Goal: Task Accomplishment & Management: Manage account settings

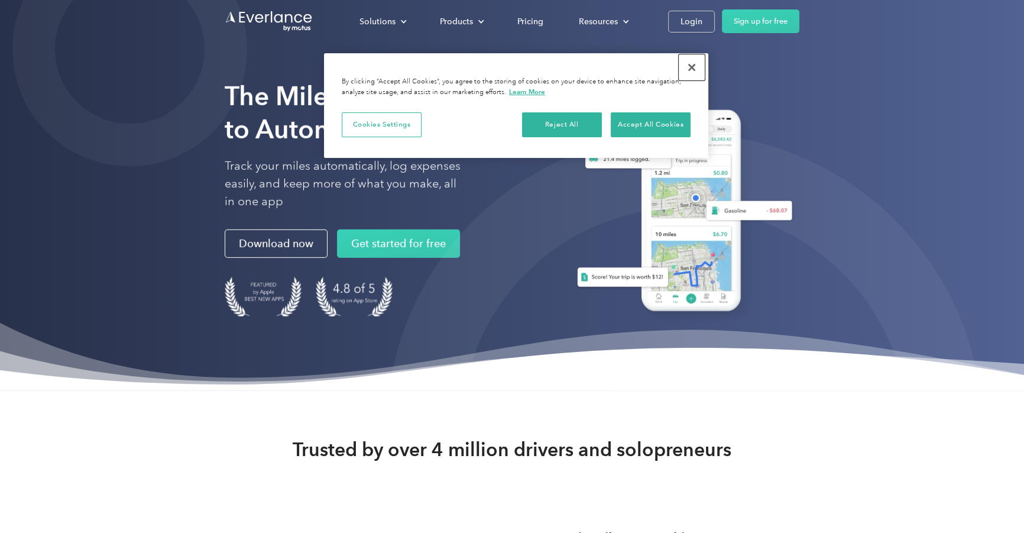
click at [691, 65] on button "Close" at bounding box center [692, 67] width 26 height 26
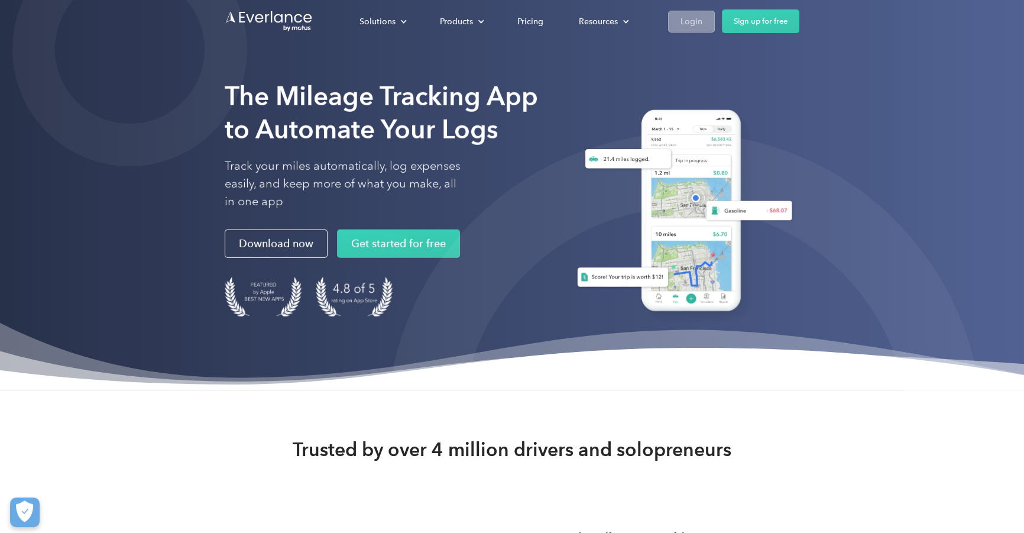
click at [715, 24] on link "Login" at bounding box center [691, 22] width 47 height 22
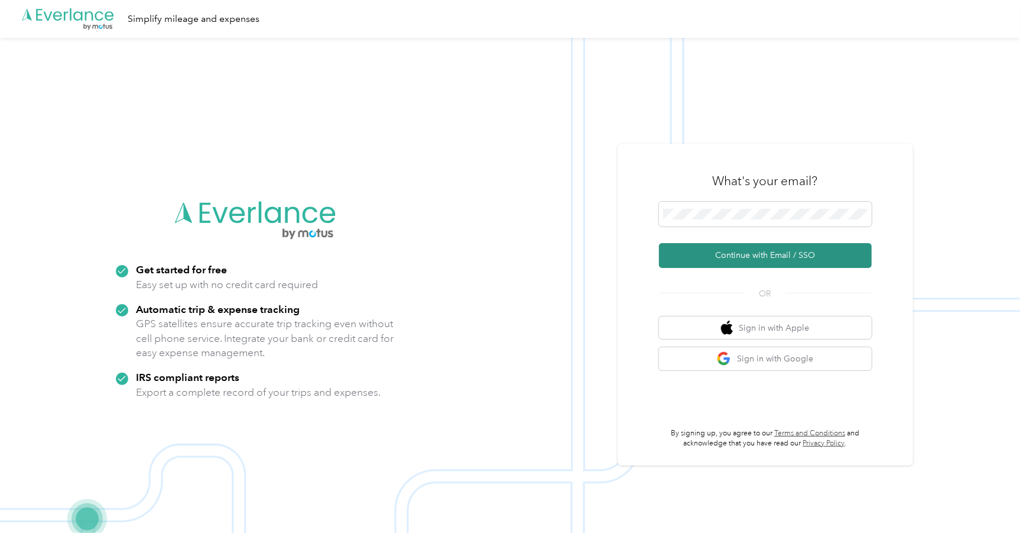
click at [748, 259] on button "Continue with Email / SSO" at bounding box center [765, 255] width 213 height 25
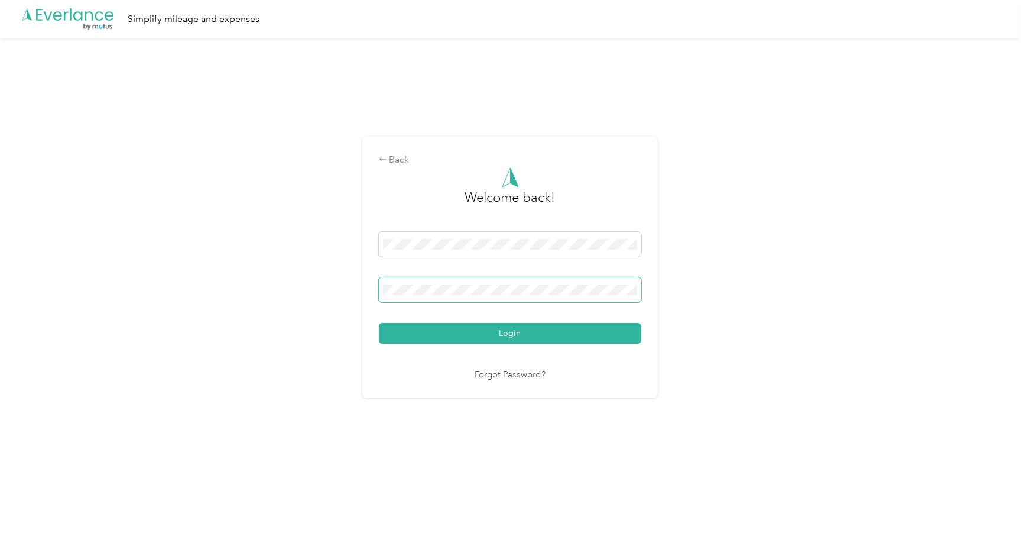
click at [379, 323] on button "Login" at bounding box center [510, 333] width 262 height 21
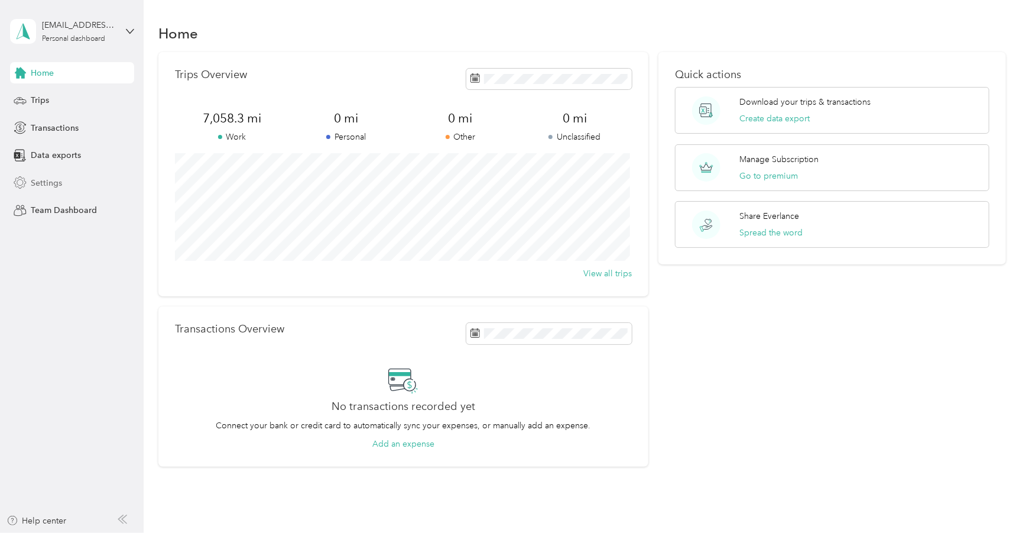
click at [51, 179] on span "Settings" at bounding box center [46, 183] width 31 height 12
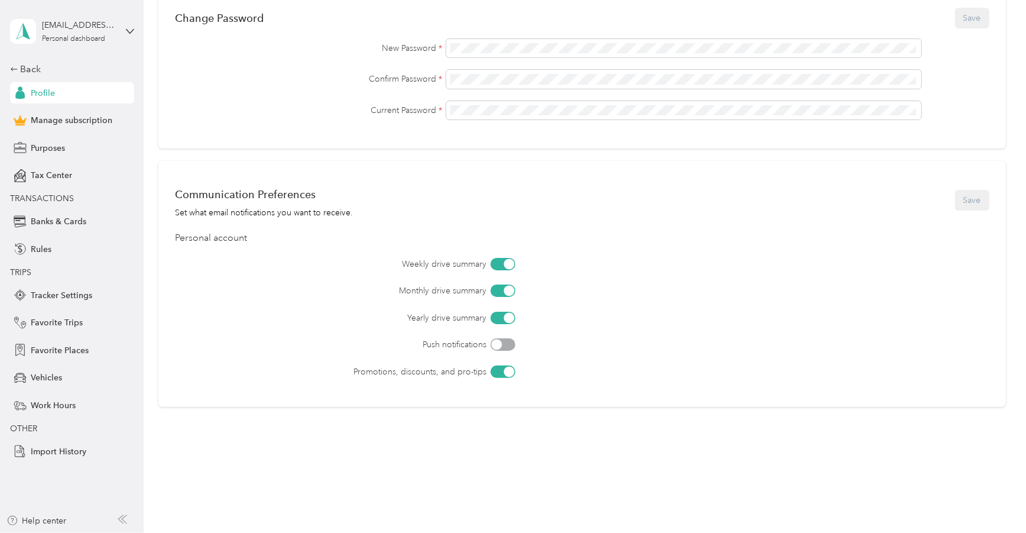
scroll to position [372, 0]
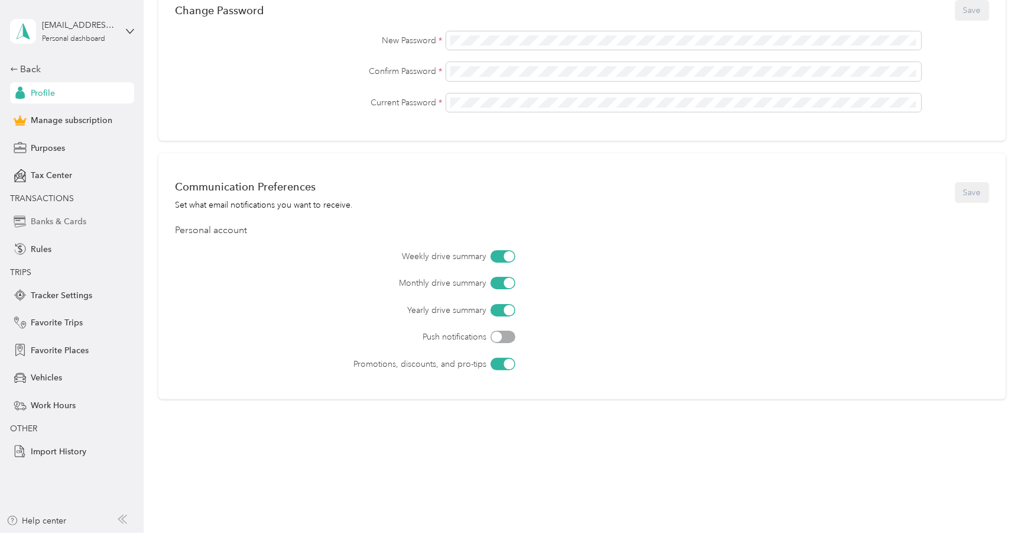
click at [69, 220] on span "Banks & Cards" at bounding box center [59, 221] width 56 height 12
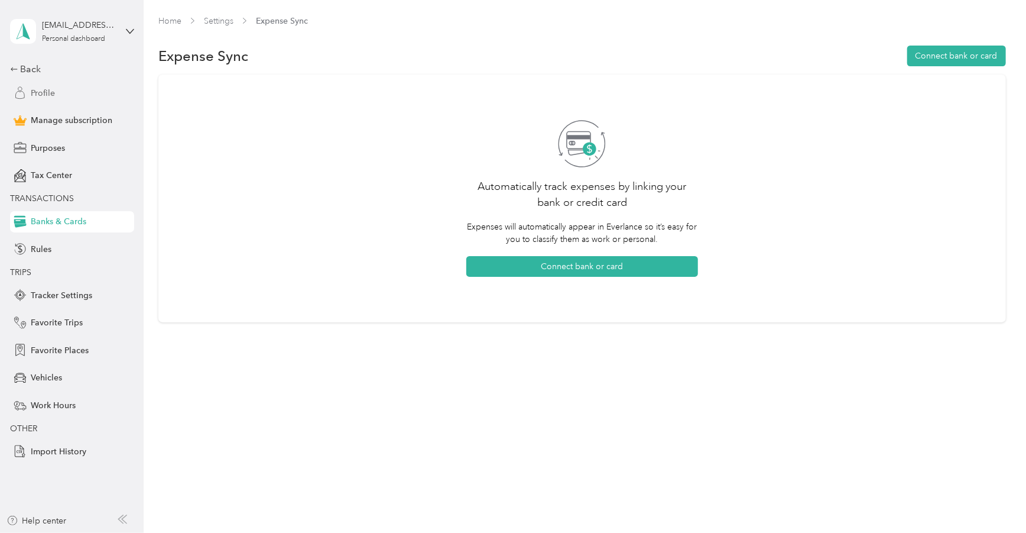
click at [47, 97] on span "Profile" at bounding box center [43, 93] width 24 height 12
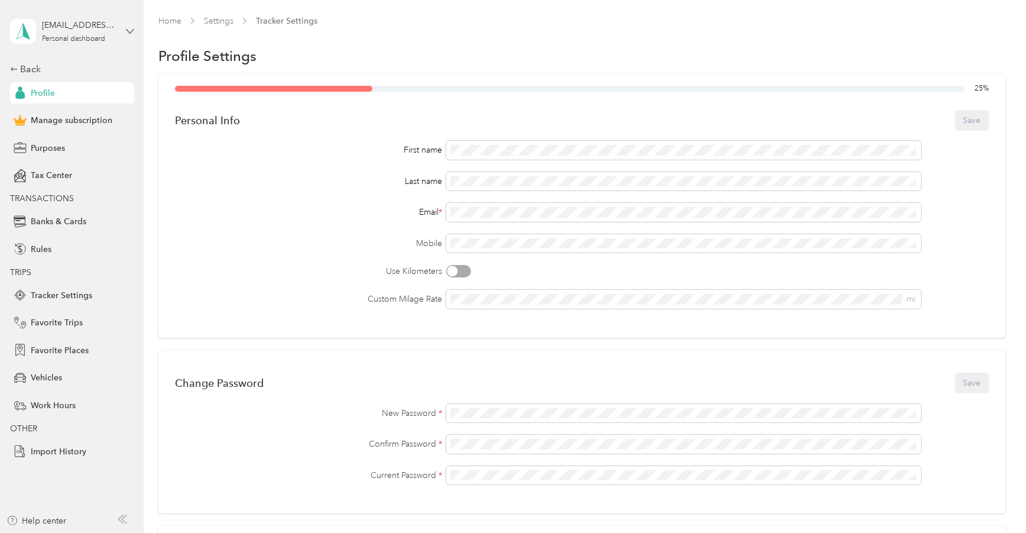
click at [126, 32] on icon at bounding box center [130, 31] width 8 height 8
click at [121, 18] on div "t3ch2323@gmail.com Personal dashboard" at bounding box center [72, 31] width 124 height 41
click at [101, 126] on span "Manage subscription" at bounding box center [72, 120] width 82 height 12
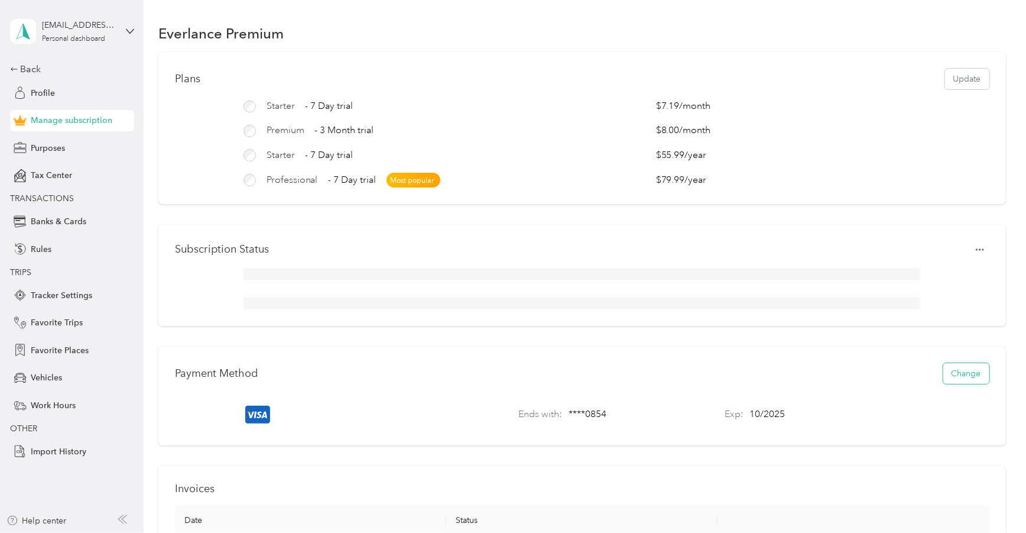
click at [959, 384] on button "Change" at bounding box center [966, 373] width 46 height 21
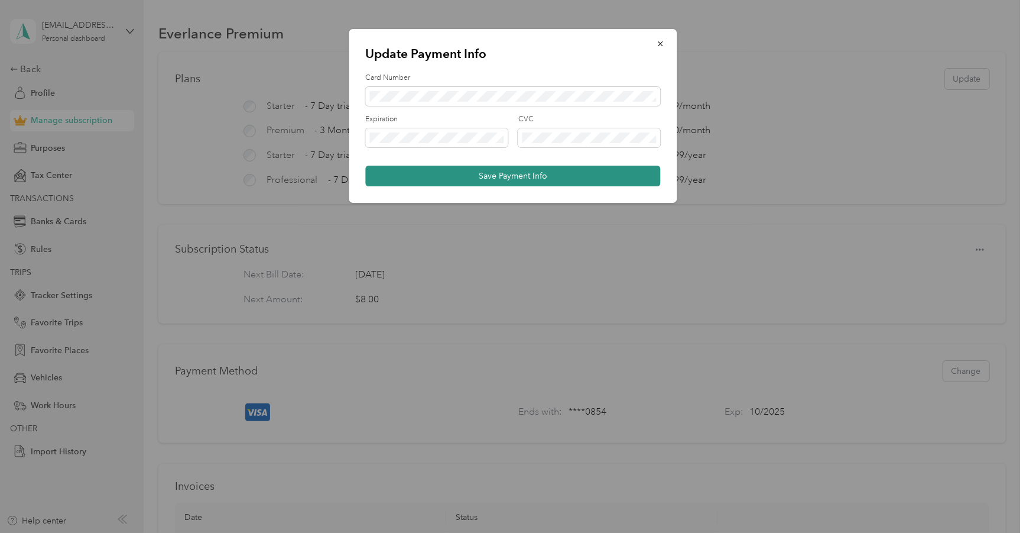
click at [600, 175] on button "Save Payment Info" at bounding box center [513, 175] width 295 height 21
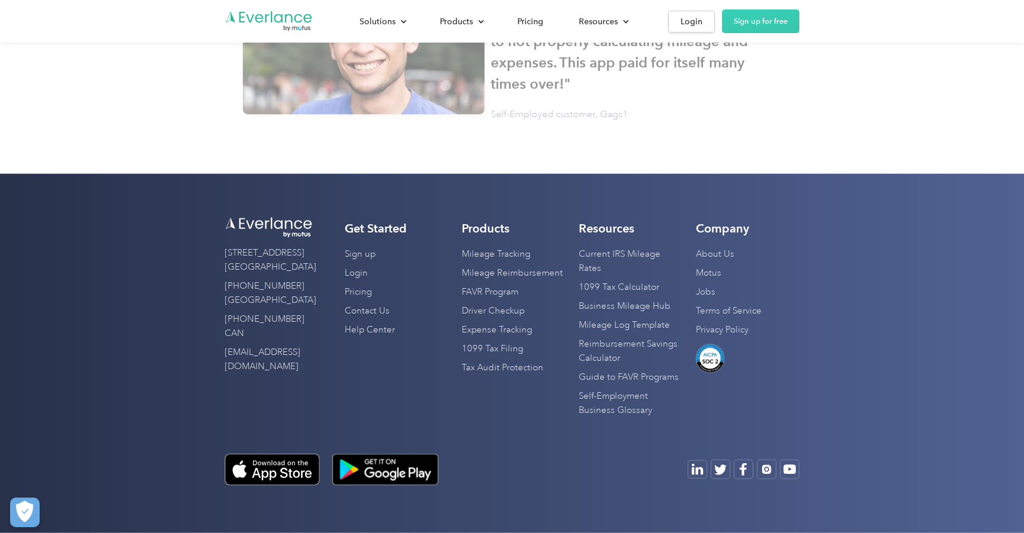
scroll to position [4064, 0]
